Goal: Task Accomplishment & Management: Use online tool/utility

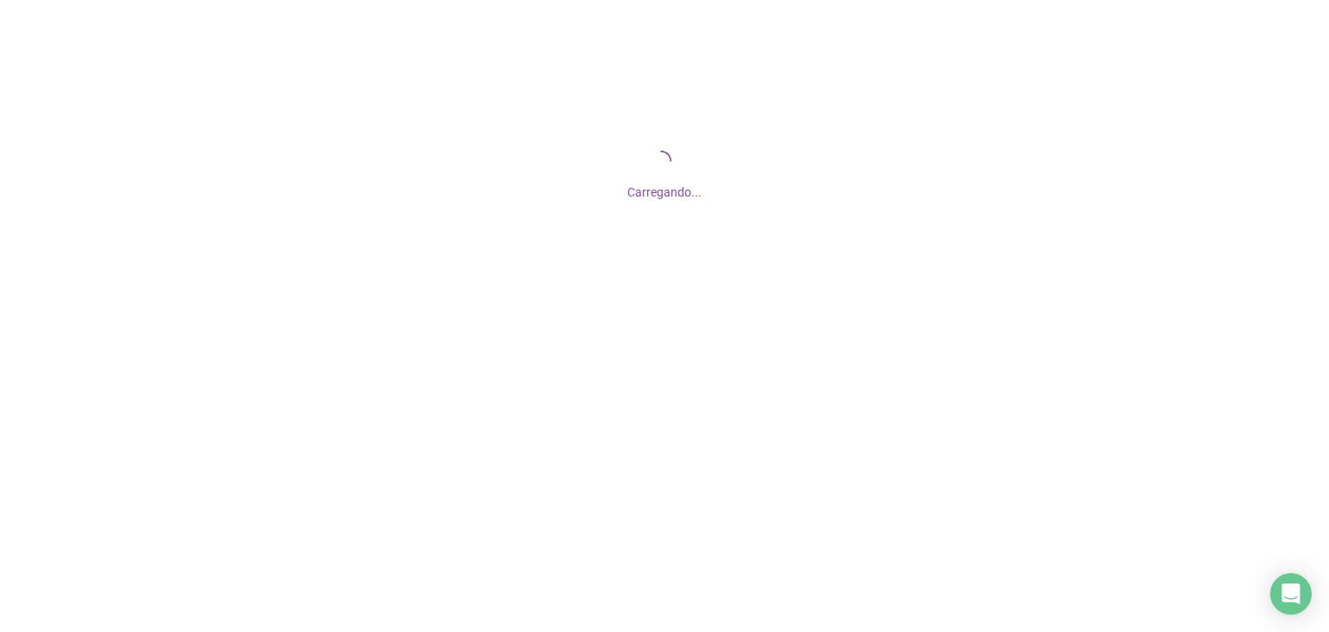
click at [569, 254] on div "Carregando..." at bounding box center [664, 173] width 1329 height 346
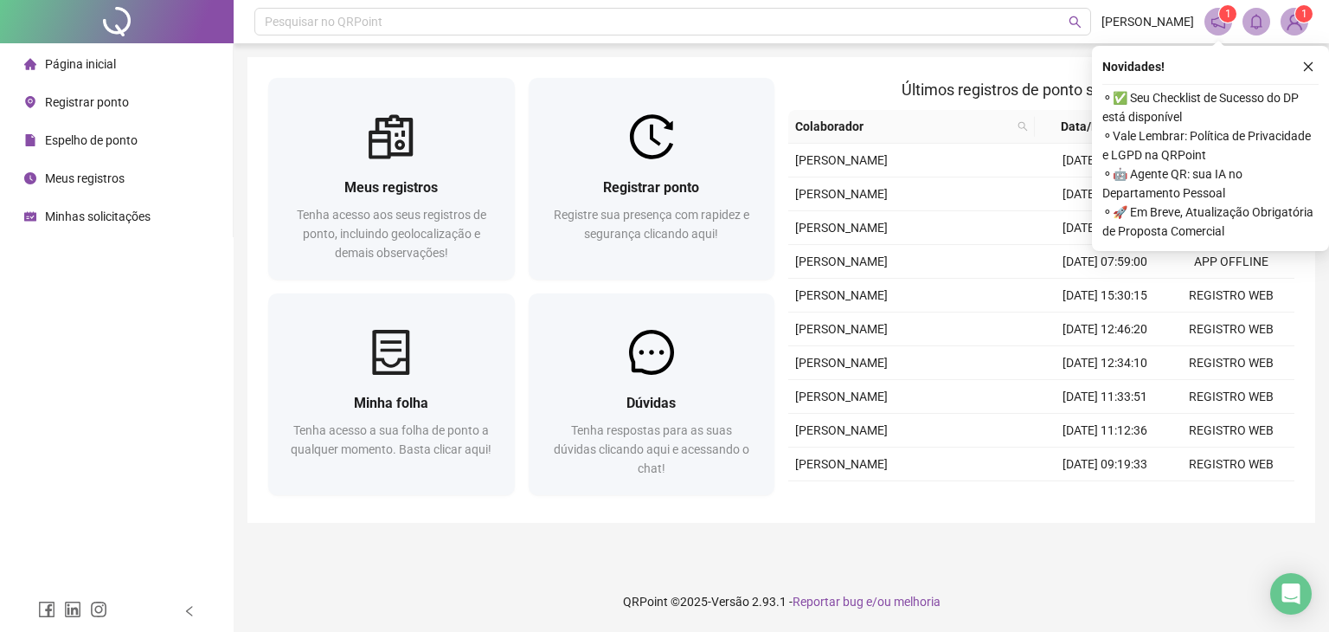
click at [86, 107] on span "Registrar ponto" at bounding box center [87, 102] width 84 height 14
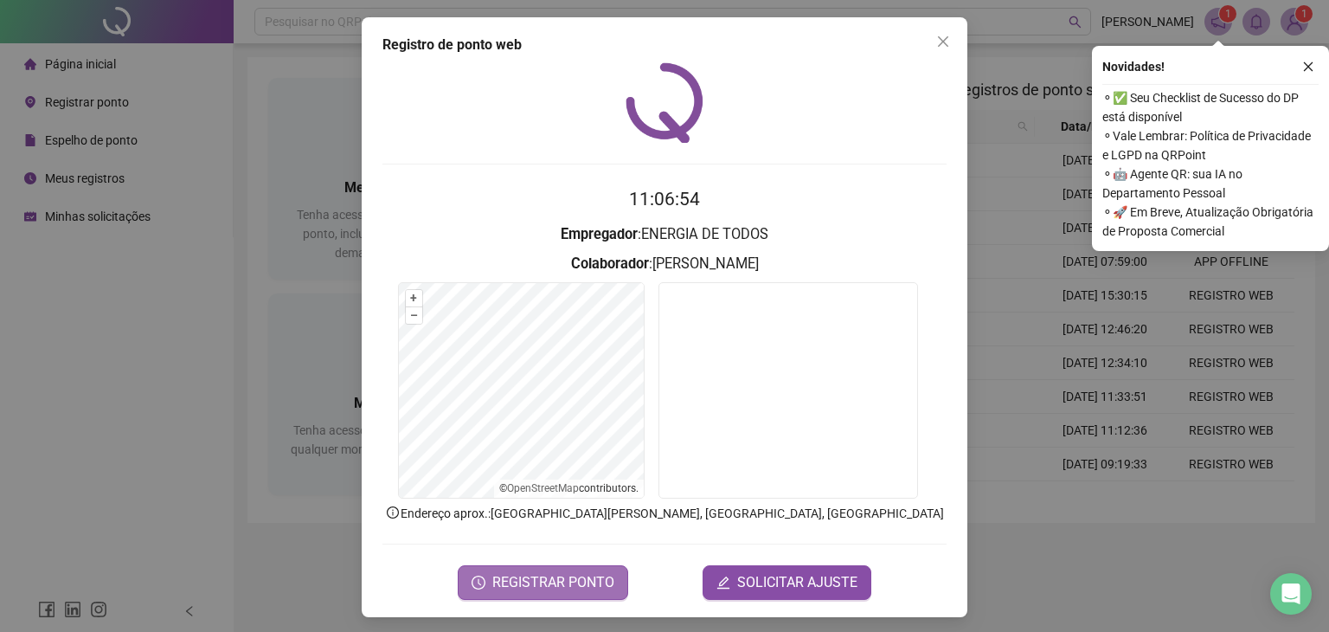
click at [530, 589] on span "REGISTRAR PONTO" at bounding box center [553, 582] width 122 height 21
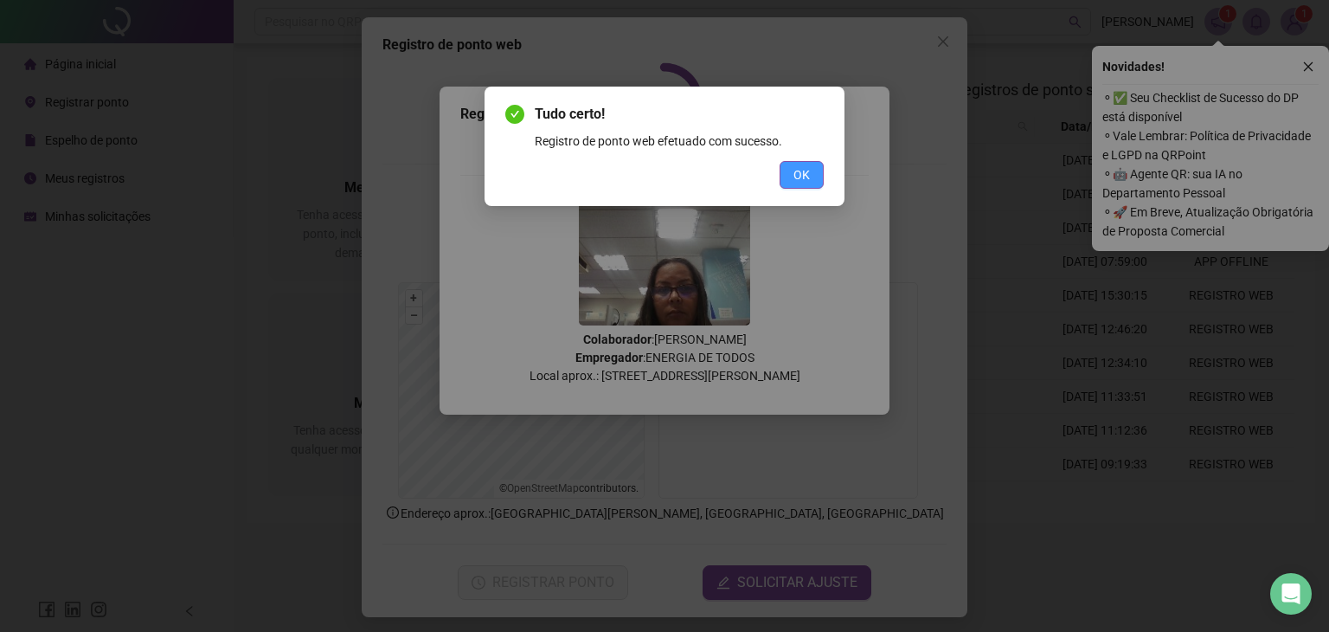
click at [798, 182] on span "OK" at bounding box center [802, 174] width 16 height 19
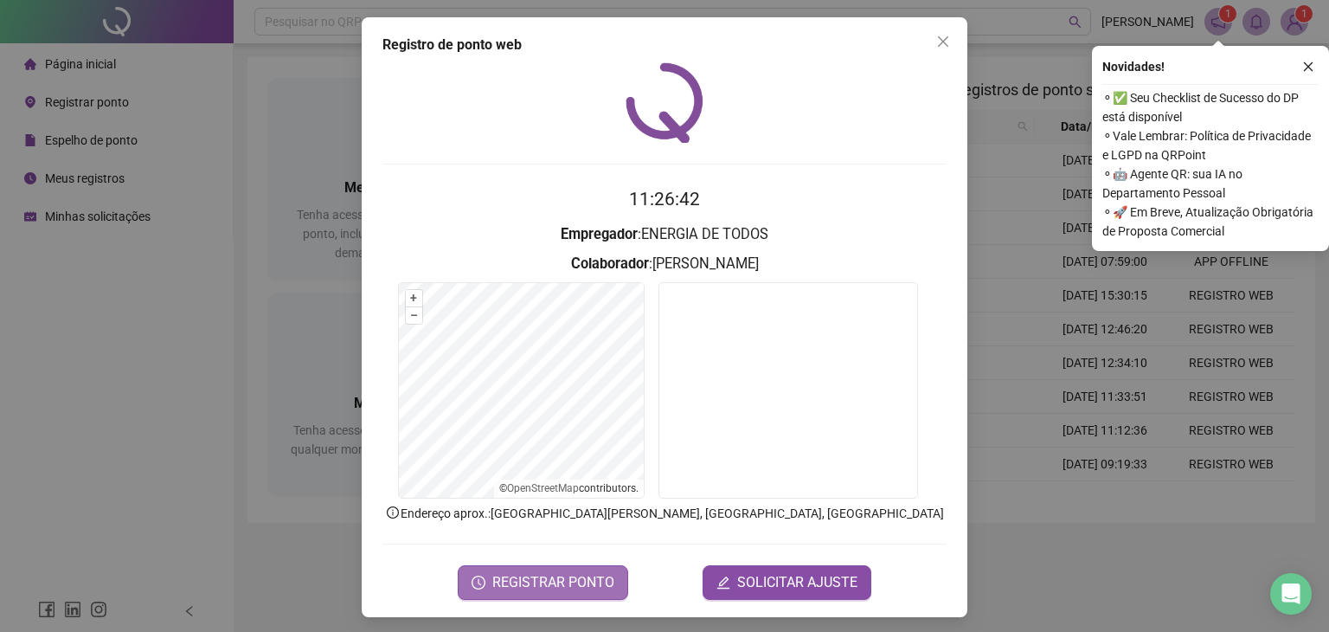
click at [535, 580] on span "REGISTRAR PONTO" at bounding box center [553, 582] width 122 height 21
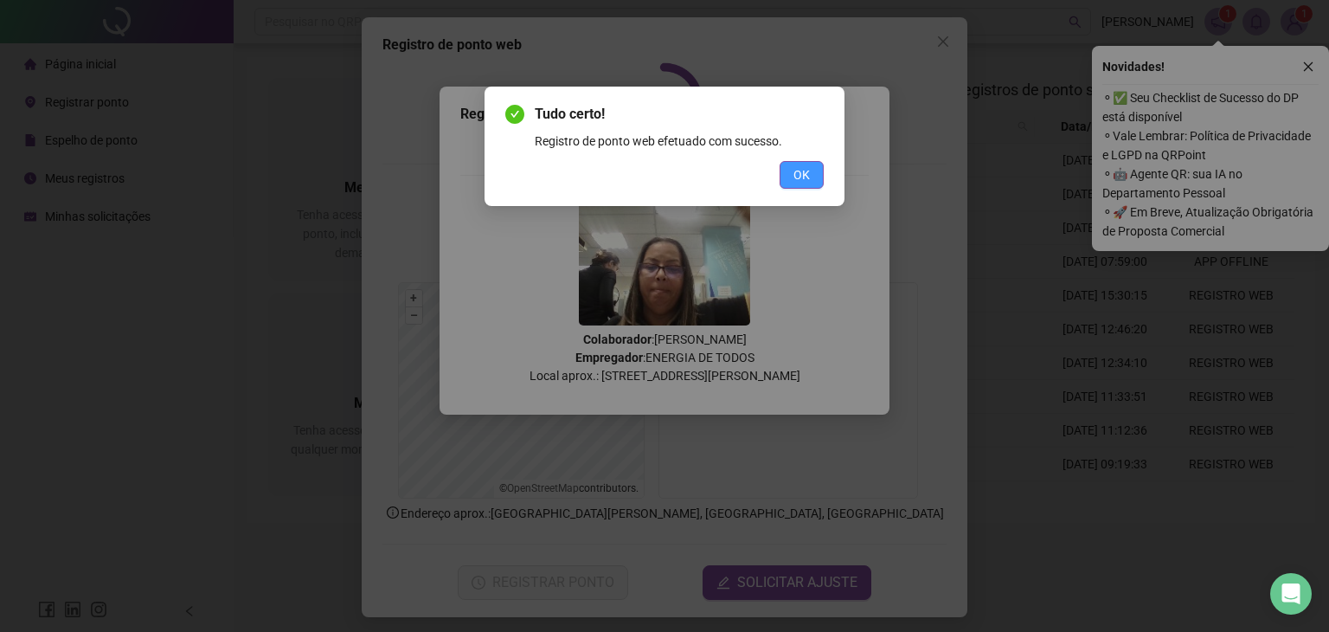
click at [796, 181] on span "OK" at bounding box center [802, 174] width 16 height 19
